Goal: Task Accomplishment & Management: Manage account settings

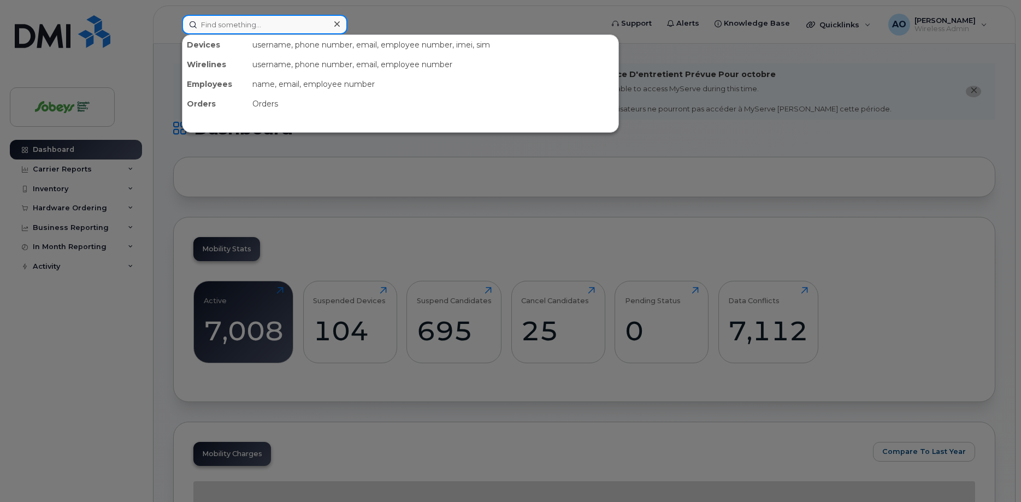
click at [272, 19] on input at bounding box center [265, 25] width 166 height 20
paste input "4166975090"
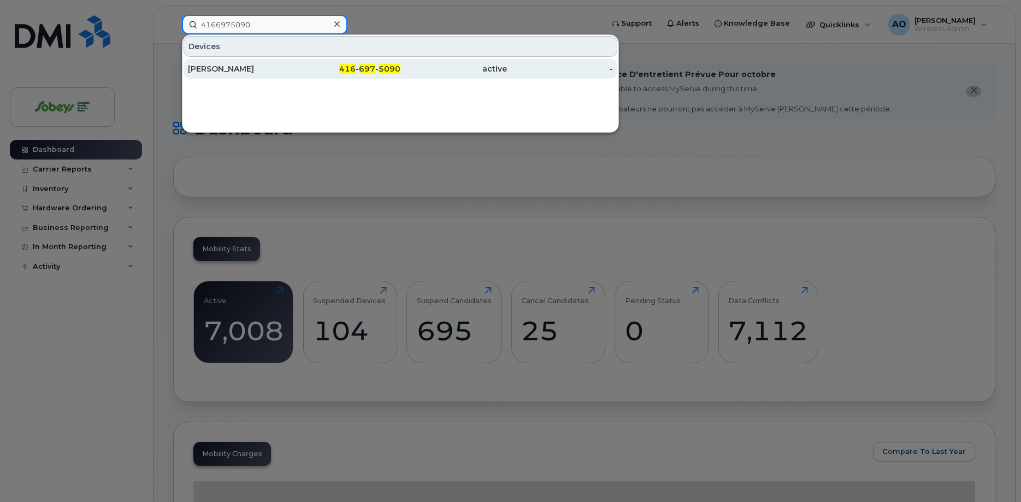
type input "4166975090"
click at [234, 64] on div "Karan Singh" at bounding box center [241, 68] width 107 height 11
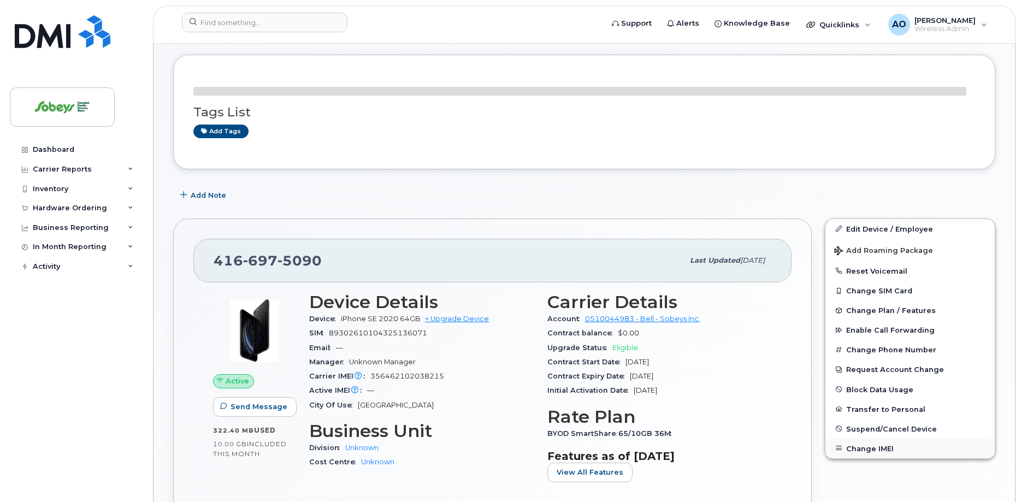
scroll to position [167, 0]
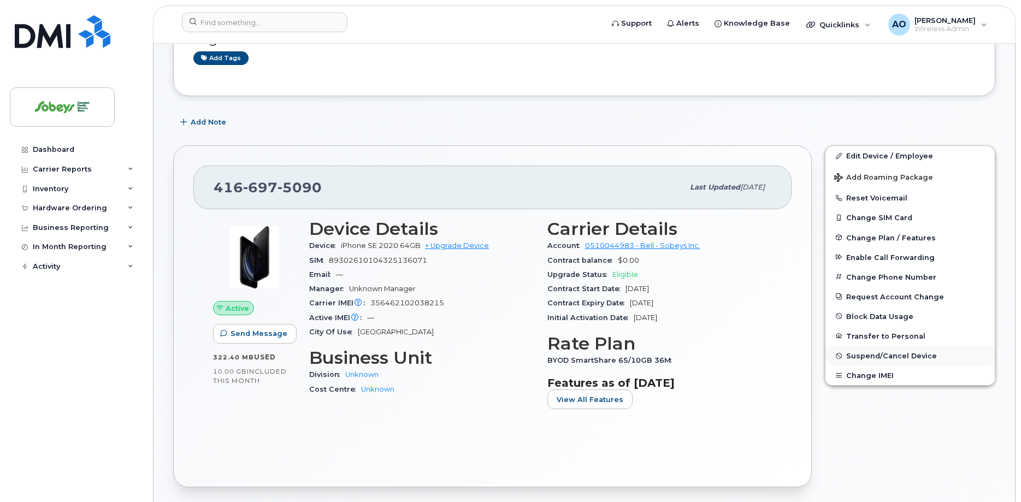
click at [908, 353] on span "Suspend/Cancel Device" at bounding box center [892, 356] width 91 height 8
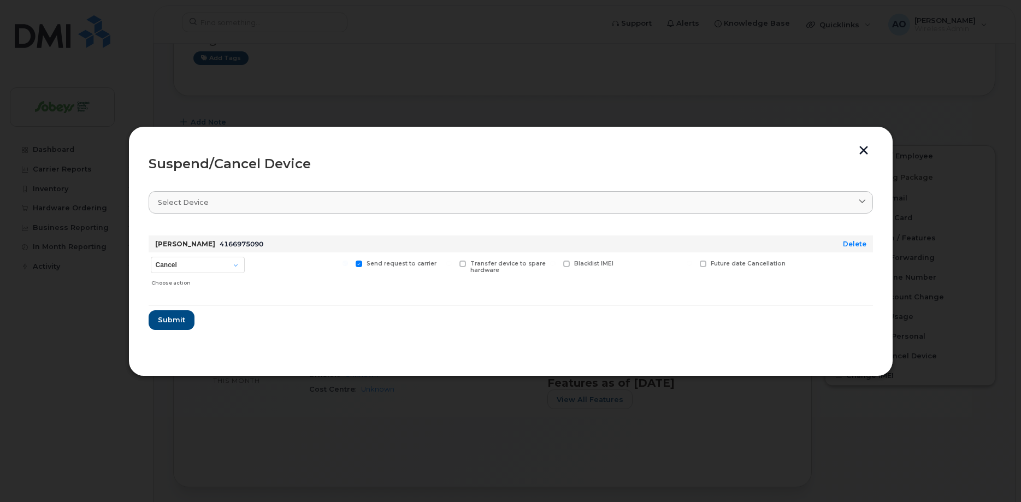
click at [866, 150] on button "button" at bounding box center [864, 151] width 16 height 11
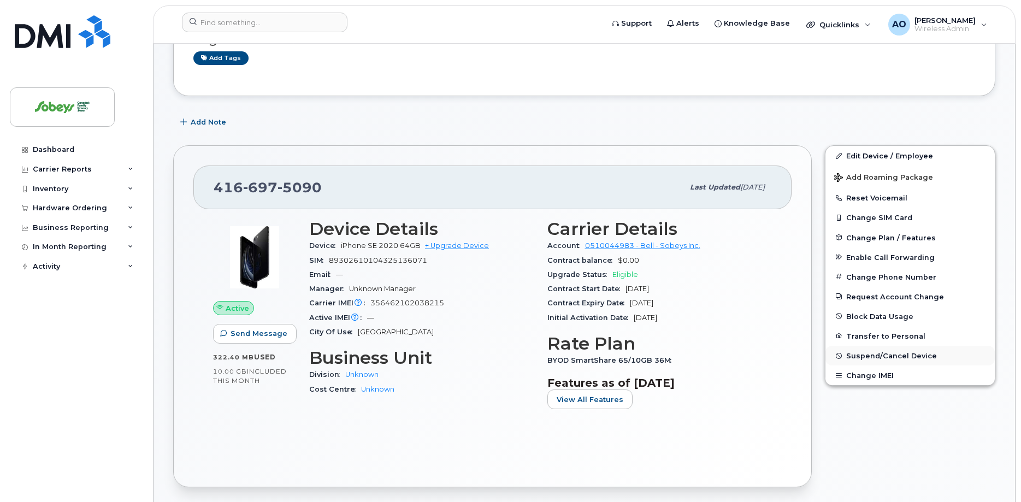
click at [906, 356] on span "Suspend/Cancel Device" at bounding box center [892, 356] width 91 height 8
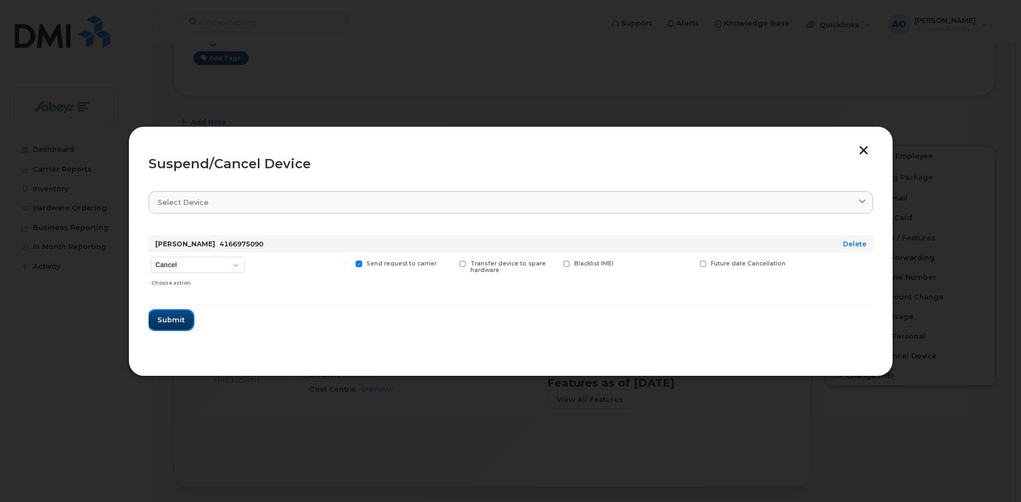
click at [166, 322] on span "Submit" at bounding box center [170, 320] width 27 height 10
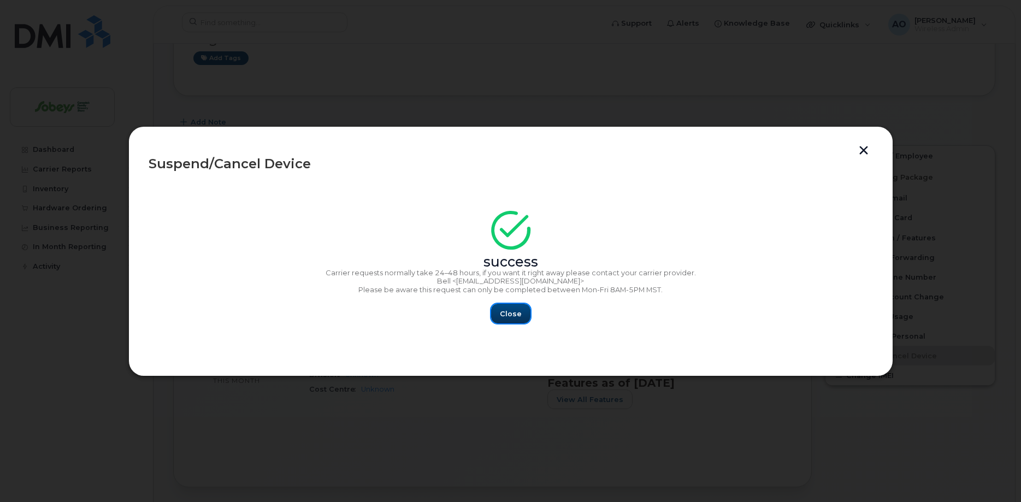
click at [506, 315] on span "Close" at bounding box center [511, 314] width 22 height 10
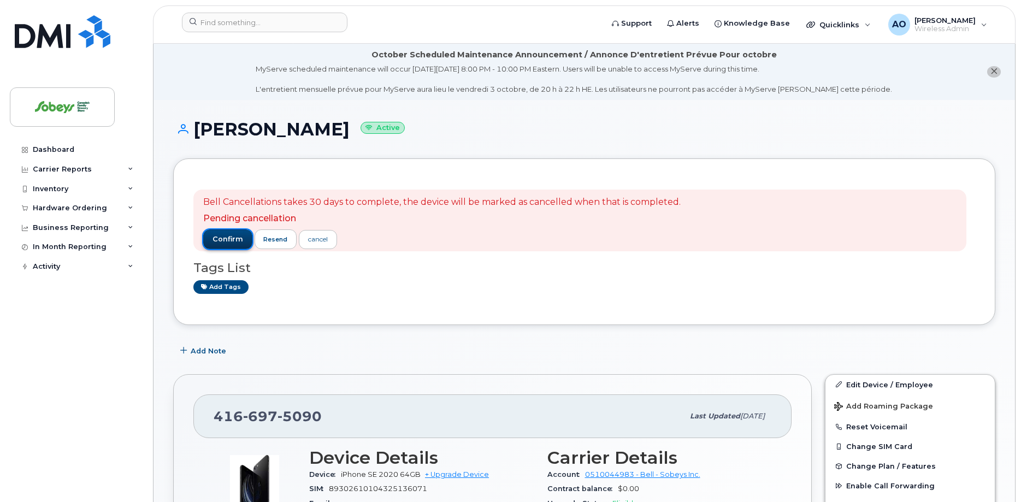
click at [228, 237] on span "confirm" at bounding box center [228, 239] width 31 height 10
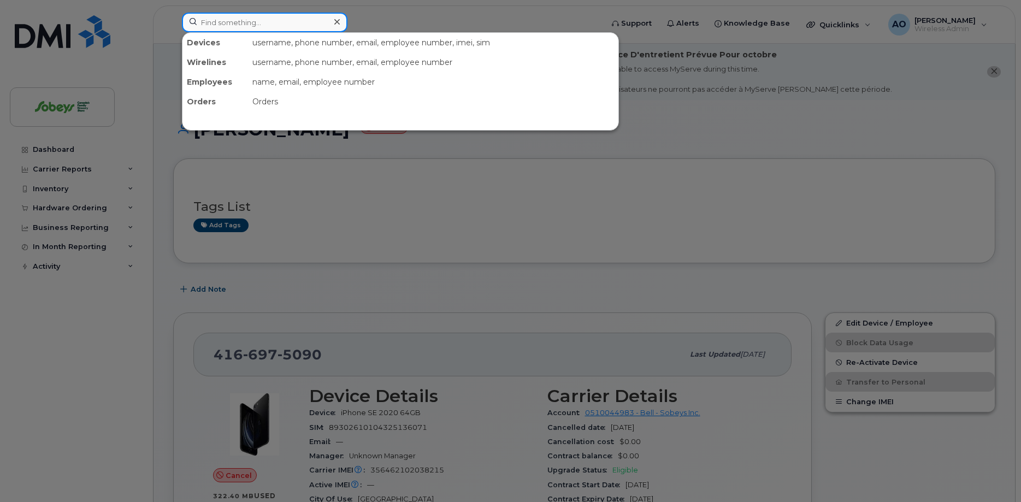
click at [273, 25] on input at bounding box center [265, 23] width 166 height 20
paste input "4169864257"
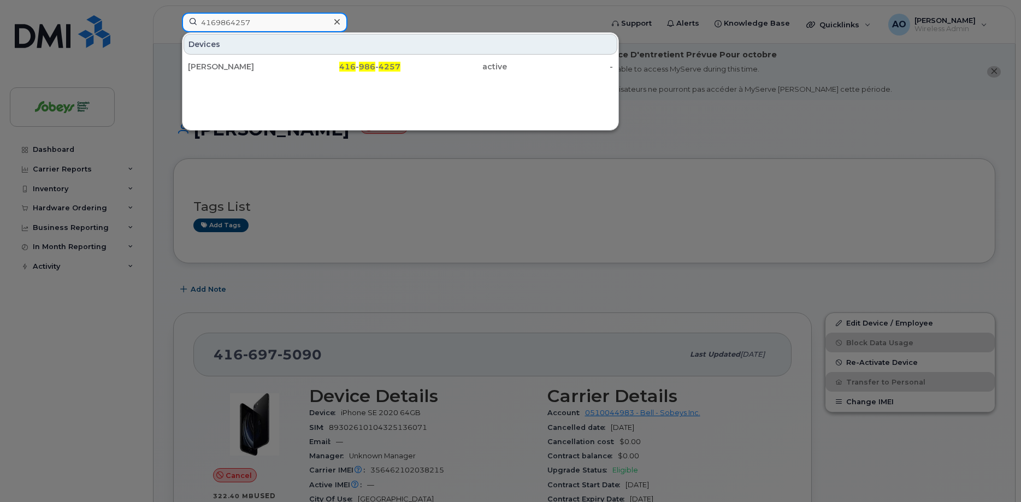
type input "4169864257"
click at [225, 67] on div "[PERSON_NAME]" at bounding box center [241, 66] width 107 height 11
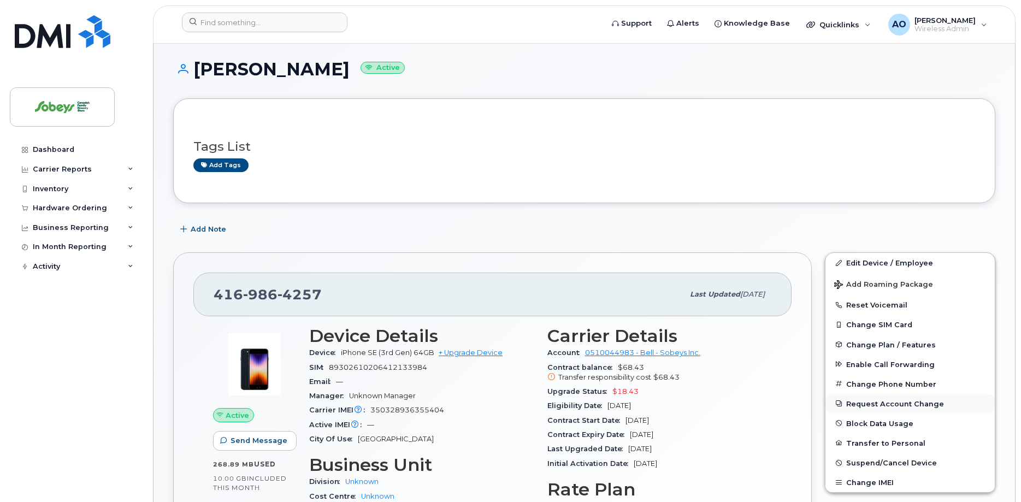
scroll to position [111, 0]
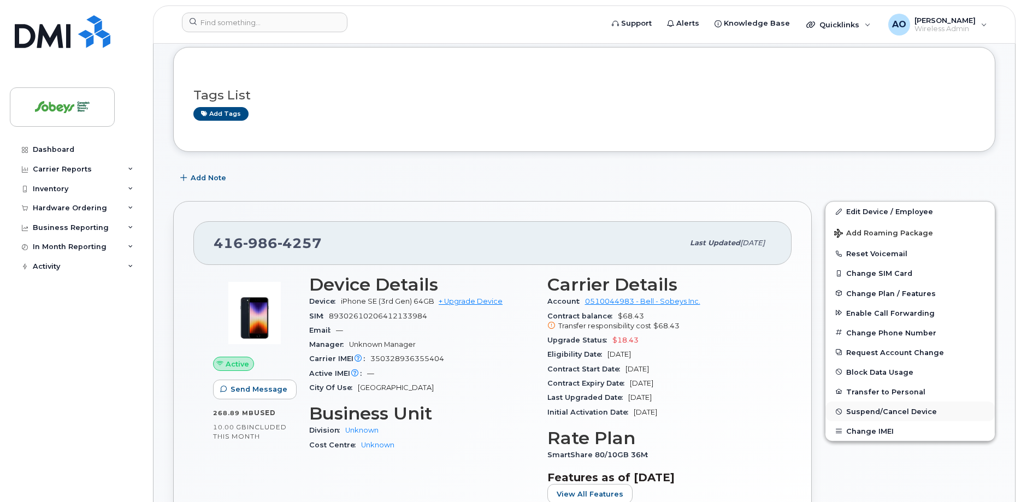
click at [892, 412] on span "Suspend/Cancel Device" at bounding box center [892, 412] width 91 height 8
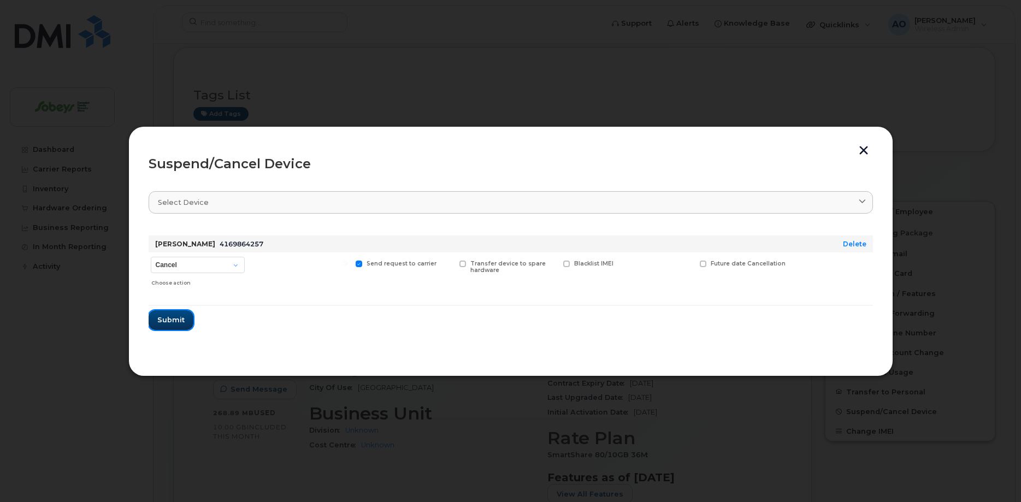
click at [180, 322] on span "Submit" at bounding box center [170, 320] width 27 height 10
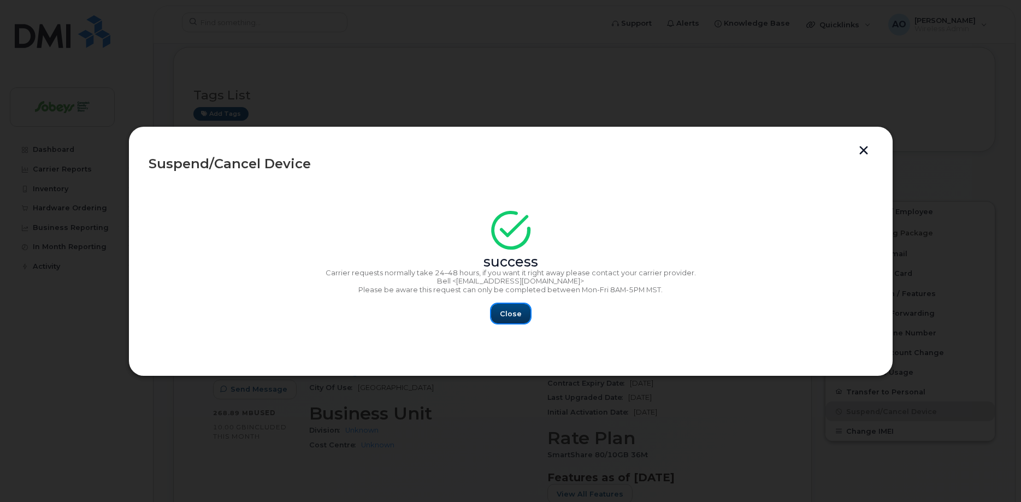
click at [509, 313] on span "Close" at bounding box center [511, 314] width 22 height 10
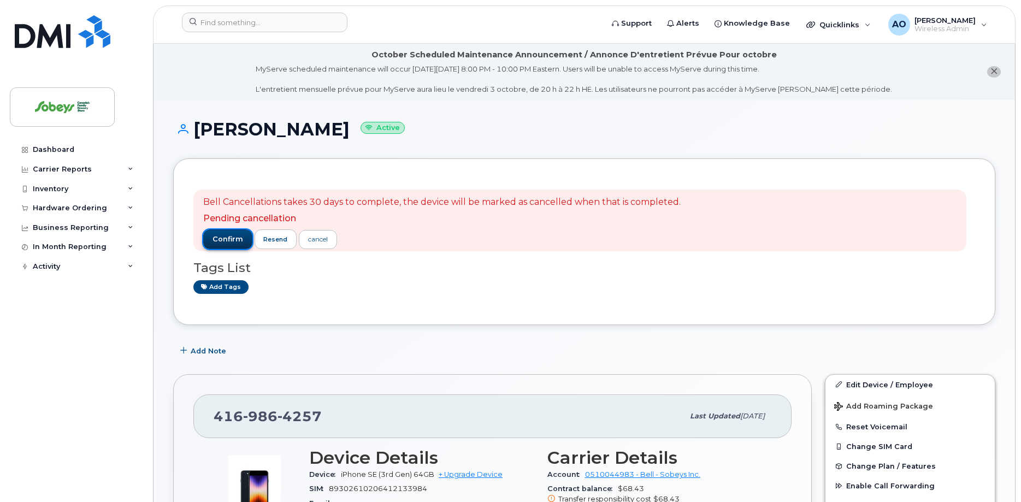
click at [225, 239] on span "confirm" at bounding box center [228, 239] width 31 height 10
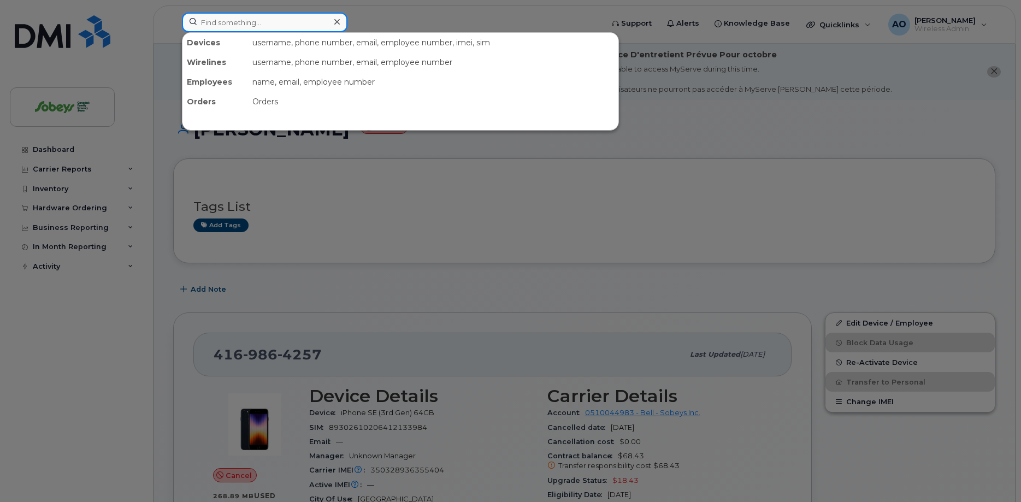
click at [287, 17] on input at bounding box center [265, 23] width 166 height 20
paste input "6472243774"
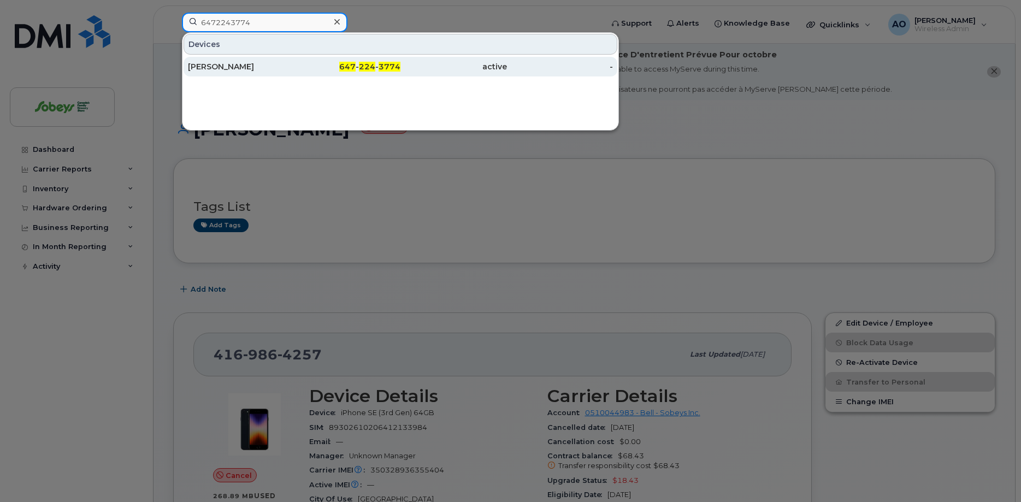
type input "6472243774"
click at [236, 68] on div "[PERSON_NAME]" at bounding box center [241, 66] width 107 height 11
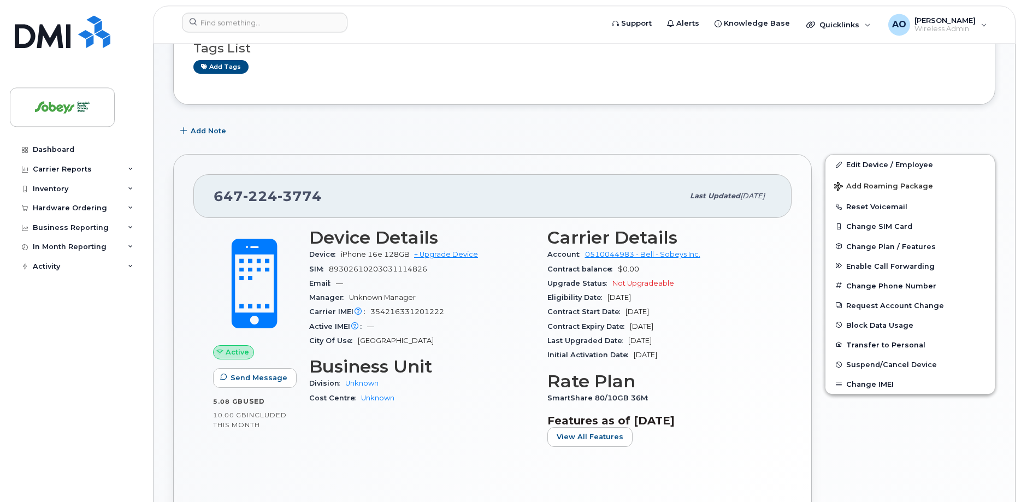
scroll to position [167, 0]
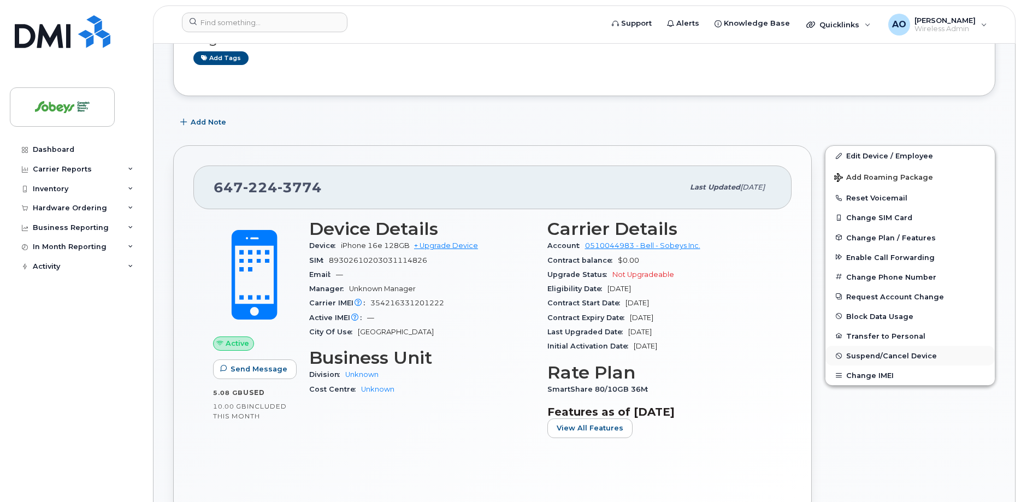
click at [902, 356] on span "Suspend/Cancel Device" at bounding box center [892, 356] width 91 height 8
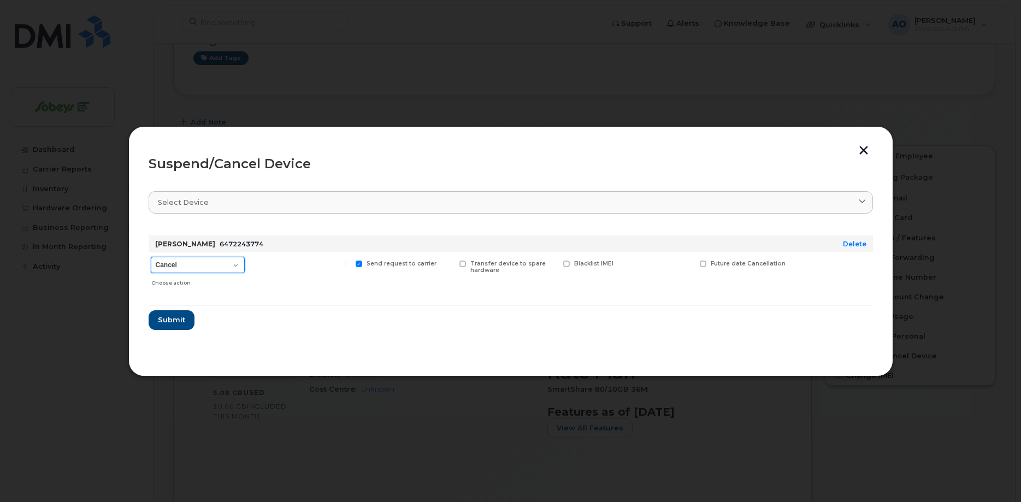
select select "[object Object]"
click option "Suspend - Reduced Rate" at bounding box center [0, 0] width 0 height 0
click at [182, 319] on span "Submit" at bounding box center [170, 320] width 27 height 10
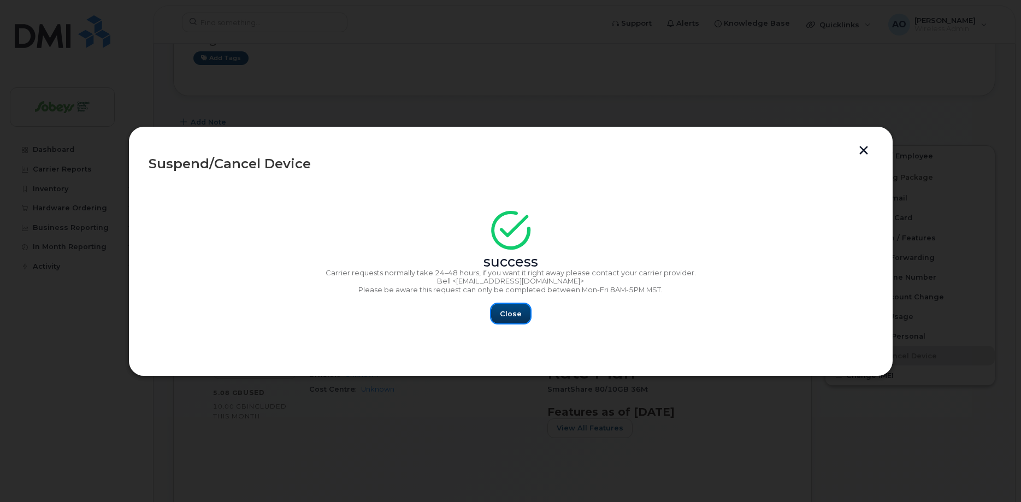
click at [506, 319] on span "Close" at bounding box center [511, 314] width 22 height 10
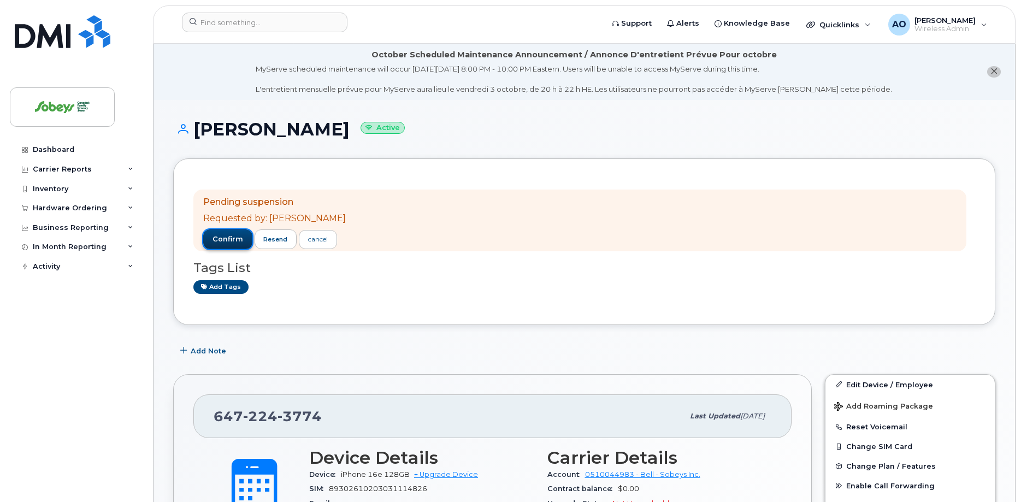
click at [233, 244] on span "confirm" at bounding box center [228, 239] width 31 height 10
